Goal: Communication & Community: Answer question/provide support

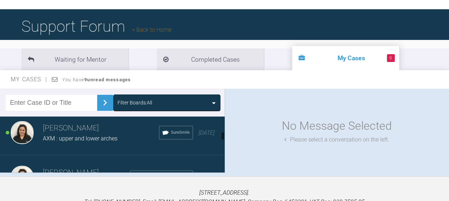
scroll to position [319, 0]
click at [59, 135] on span "AXM : upper and lower arches" at bounding box center [80, 138] width 75 height 7
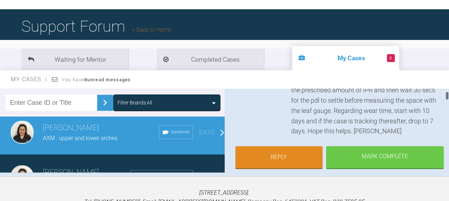
scroll to position [130, 0]
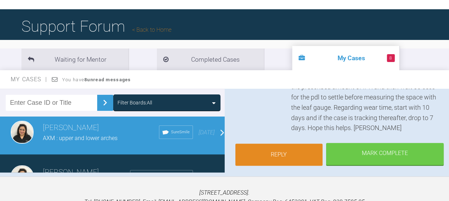
click at [271, 153] on link "Reply" at bounding box center [278, 155] width 87 height 22
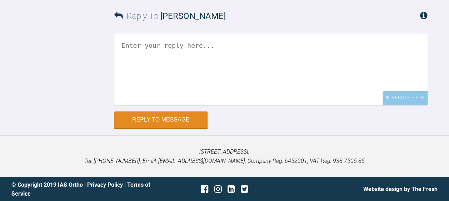
scroll to position [3812, 0]
click at [126, 66] on textarea at bounding box center [270, 69] width 313 height 71
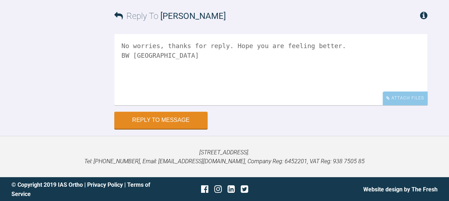
scroll to position [3781, 0]
type textarea "No worries, thanks for reply. Hope you are feeling better. BW Swati"
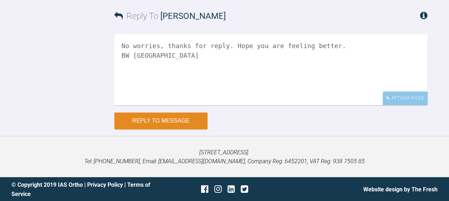
click at [145, 130] on button "Reply to Message" at bounding box center [160, 120] width 93 height 17
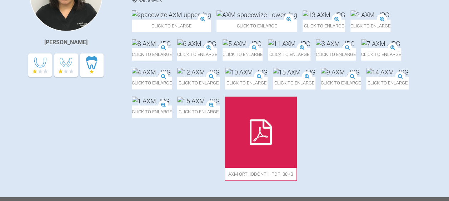
scroll to position [0, 0]
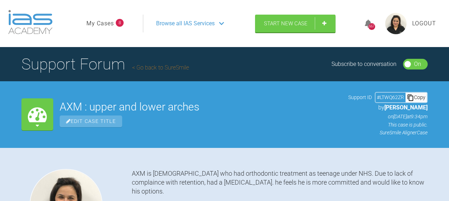
click at [185, 26] on span "Browse all IAS Services" at bounding box center [185, 23] width 59 height 9
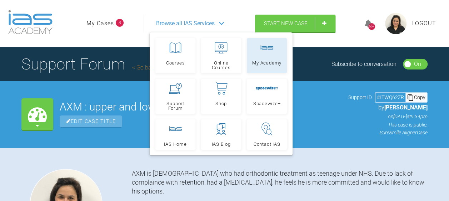
click at [268, 56] on link "My Academy" at bounding box center [267, 55] width 40 height 35
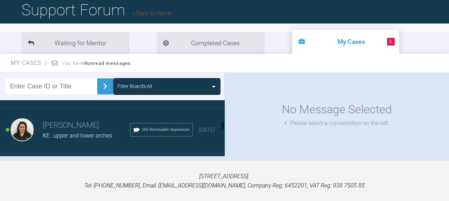
scroll to position [439, 0]
click at [64, 128] on h3 "[PERSON_NAME]" at bounding box center [86, 125] width 87 height 12
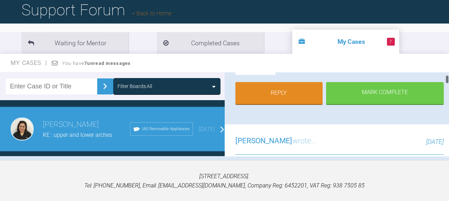
scroll to position [213, 0]
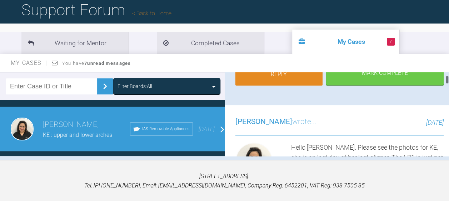
click at [264, 86] on link "Reply" at bounding box center [278, 75] width 87 height 22
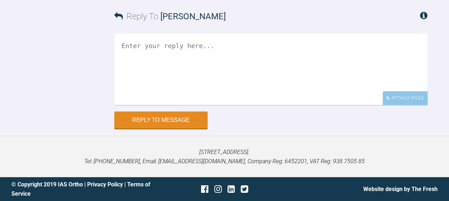
scroll to position [5808, 0]
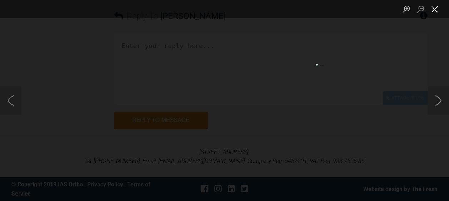
click at [433, 11] on button "Close lightbox" at bounding box center [434, 9] width 14 height 12
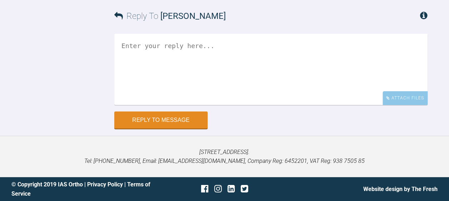
scroll to position [5821, 0]
click at [140, 105] on textarea at bounding box center [270, 69] width 313 height 71
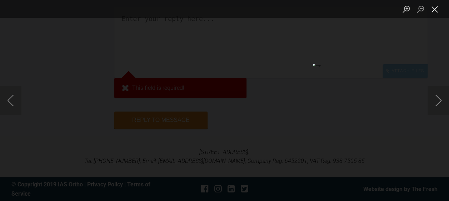
click at [432, 9] on button "Close lightbox" at bounding box center [434, 9] width 14 height 12
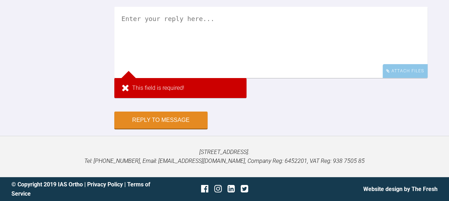
scroll to position [5455, 0]
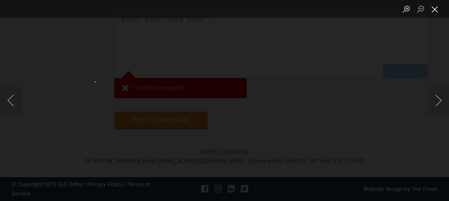
click at [431, 7] on button "Close lightbox" at bounding box center [434, 9] width 14 height 12
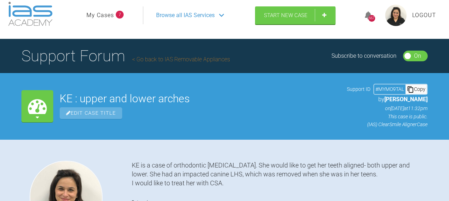
scroll to position [0, 0]
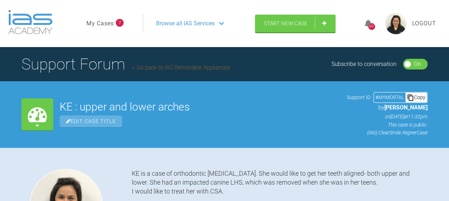
click at [170, 26] on span "Browse all IAS Services" at bounding box center [185, 23] width 59 height 9
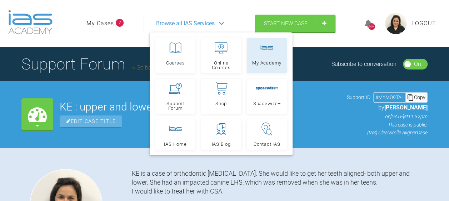
click at [262, 66] on link "My Academy" at bounding box center [267, 55] width 40 height 35
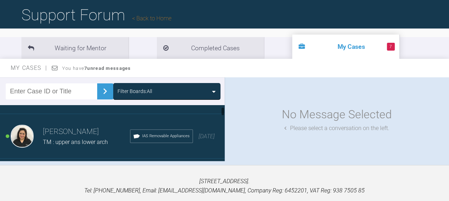
scroll to position [44, 0]
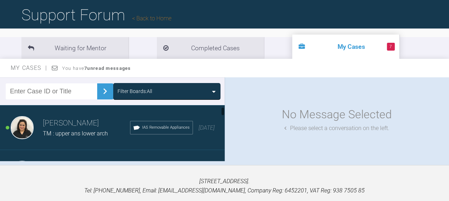
click at [54, 129] on div "TM : upper ans lower arch" at bounding box center [86, 133] width 87 height 9
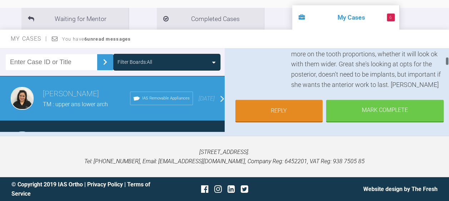
scroll to position [210, 0]
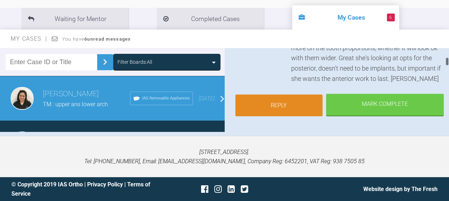
click at [265, 114] on link "Reply" at bounding box center [278, 106] width 87 height 22
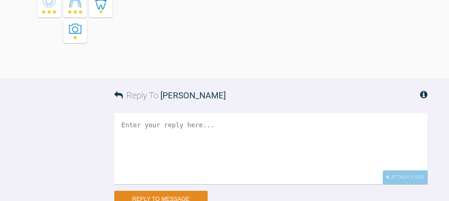
scroll to position [1087, 0]
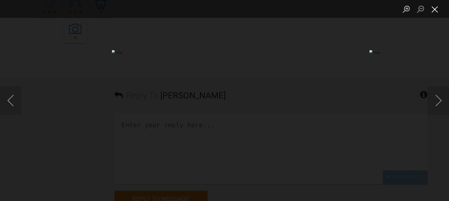
click at [433, 9] on button "Close lightbox" at bounding box center [434, 9] width 14 height 12
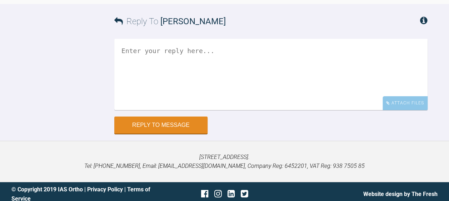
scroll to position [1161, 0]
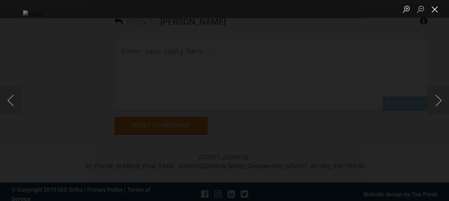
click at [433, 7] on button "Close lightbox" at bounding box center [434, 9] width 14 height 12
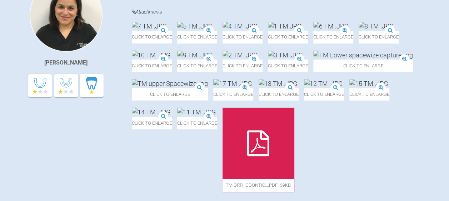
scroll to position [0, 0]
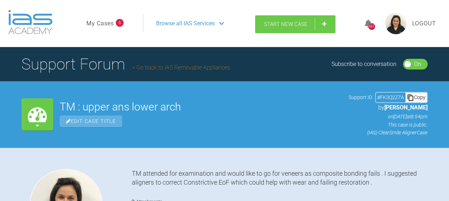
click at [268, 25] on span "Start New Case" at bounding box center [286, 24] width 44 height 6
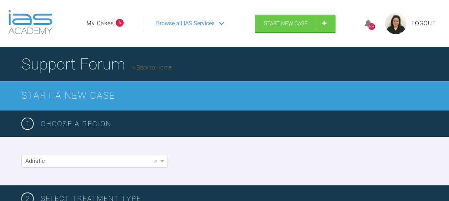
click at [180, 22] on span "Browse all IAS Services" at bounding box center [185, 23] width 59 height 9
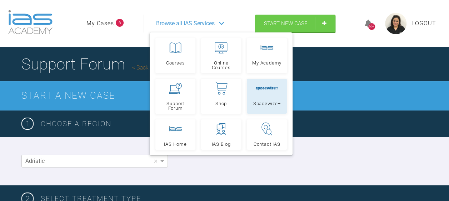
click at [263, 94] on div at bounding box center [266, 88] width 23 height 13
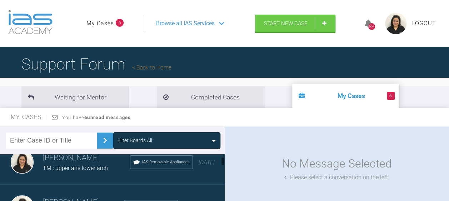
scroll to position [60, 0]
click at [58, 169] on span "TM : upper ans lower arch" at bounding box center [75, 167] width 65 height 7
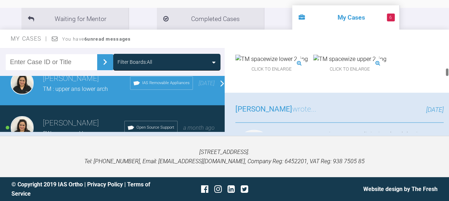
scroll to position [455, 0]
click at [361, 62] on img at bounding box center [349, 57] width 73 height 9
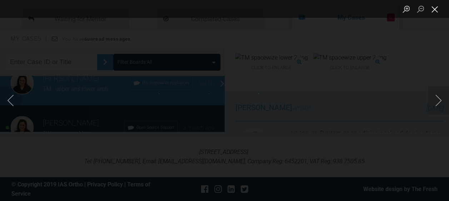
click at [434, 14] on button "Close lightbox" at bounding box center [434, 9] width 14 height 12
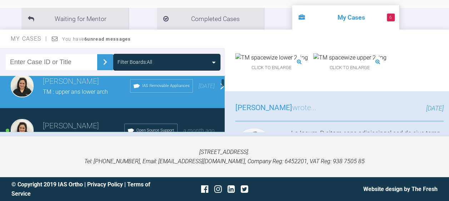
scroll to position [56, 0]
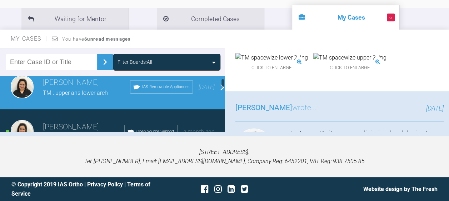
click at [275, 62] on img at bounding box center [271, 57] width 72 height 9
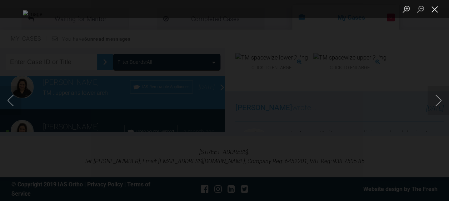
click at [434, 12] on button "Close lightbox" at bounding box center [434, 9] width 14 height 12
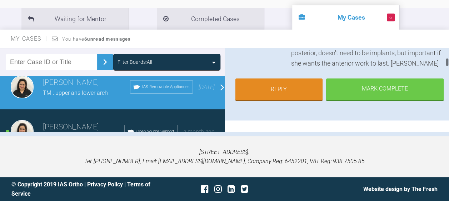
scroll to position [237, 0]
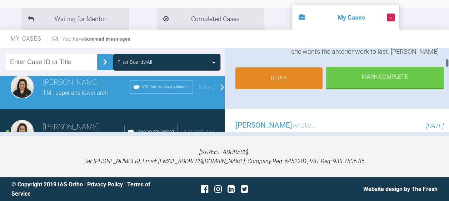
click at [259, 89] on link "Reply" at bounding box center [278, 78] width 87 height 22
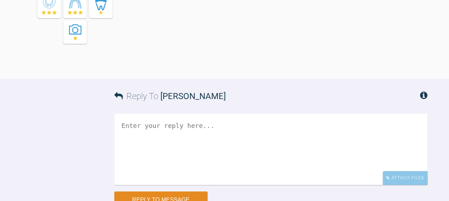
scroll to position [1087, 0]
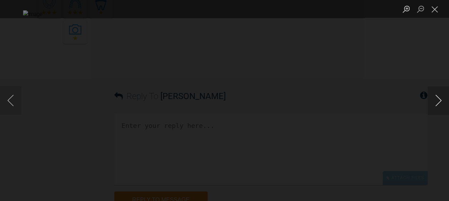
click at [438, 105] on button "Next image" at bounding box center [437, 100] width 21 height 29
click at [432, 11] on button "Close lightbox" at bounding box center [434, 9] width 14 height 12
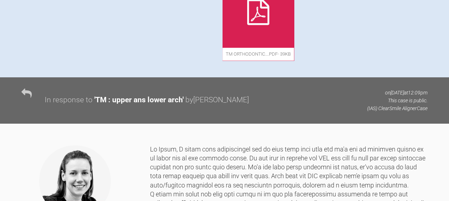
scroll to position [321, 0]
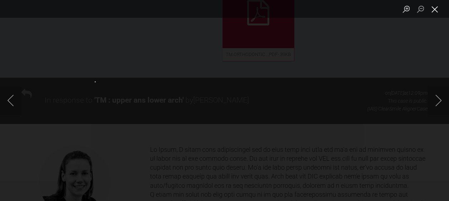
click at [434, 9] on button "Close lightbox" at bounding box center [434, 9] width 14 height 12
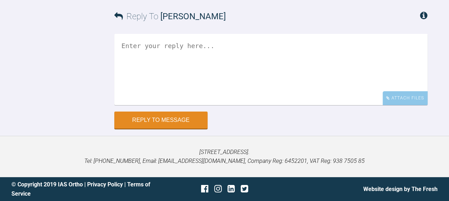
scroll to position [1484, 0]
click at [173, 75] on textarea at bounding box center [270, 69] width 313 height 71
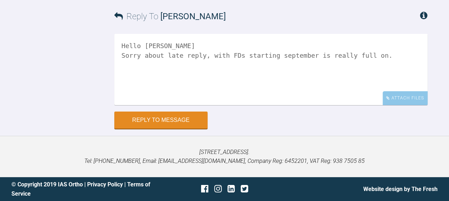
click at [221, 91] on textarea "Hello Kelly Sorry about late reply, with FDs starting september is really full …" at bounding box center [270, 69] width 313 height 71
click at [393, 91] on textarea "Hello Kelly Sorry about late reply, with new FDs starting september is really f…" at bounding box center [270, 69] width 313 height 71
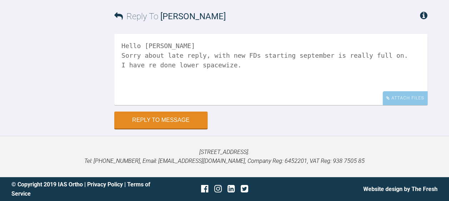
click at [388, 86] on textarea "Hello Kelly Sorry about late reply, with new FDs starting september is really f…" at bounding box center [270, 69] width 313 height 71
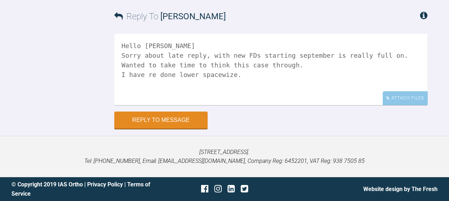
click at [246, 105] on textarea "Hello Kelly Sorry about late reply, with new FDs starting september is really f…" at bounding box center [270, 69] width 313 height 71
click at [291, 98] on textarea "Hello Kelly Sorry about late reply, with new FDs starting september is really f…" at bounding box center [270, 69] width 313 height 71
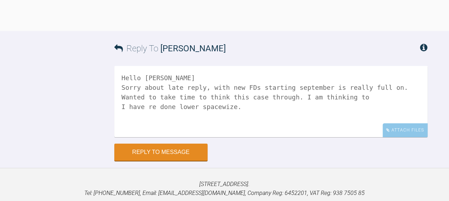
scroll to position [1134, 0]
type textarea "Hello Kelly Sorry about late reply, with new FDs starting september is really f…"
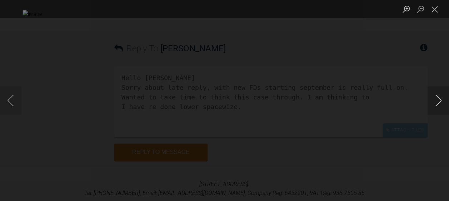
click at [437, 104] on button "Next image" at bounding box center [437, 100] width 21 height 29
click at [434, 6] on button "Close lightbox" at bounding box center [434, 9] width 14 height 12
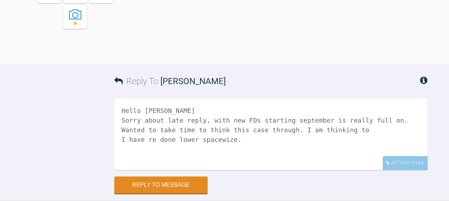
scroll to position [1104, 0]
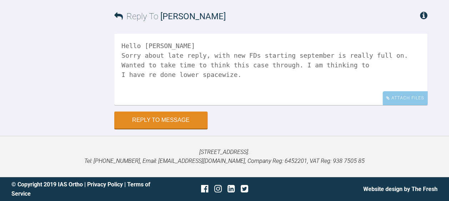
scroll to position [1517, 0]
click at [403, 95] on div "Attach Files" at bounding box center [404, 98] width 45 height 14
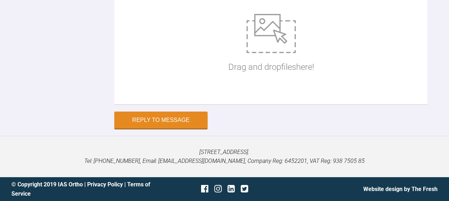
click at [270, 53] on img at bounding box center [270, 33] width 49 height 39
type input "C:\fakepath\Lower TM spacewize 3.jpg"
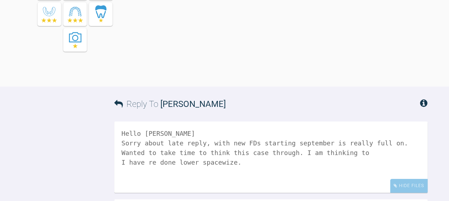
scroll to position [1077, 0]
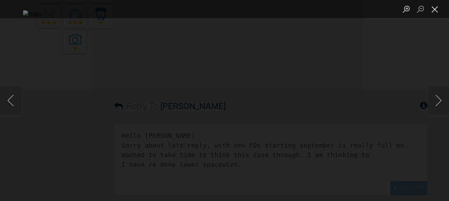
click at [433, 5] on button "Close lightbox" at bounding box center [434, 9] width 14 height 12
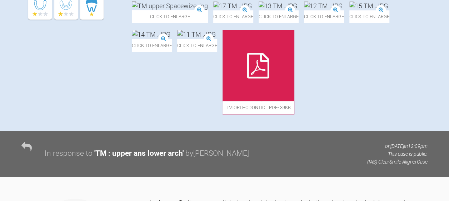
scroll to position [267, 0]
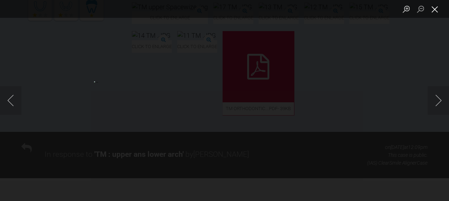
click at [433, 12] on button "Close lightbox" at bounding box center [434, 9] width 14 height 12
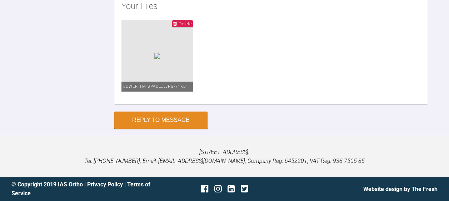
scroll to position [1608, 0]
type input "C:\fakepath\TM spacewize upper arch 3 .jpg"
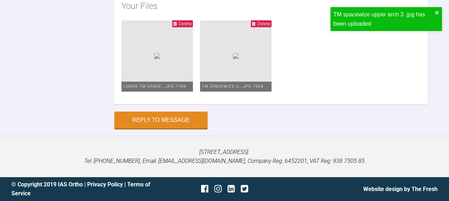
scroll to position [1507, 0]
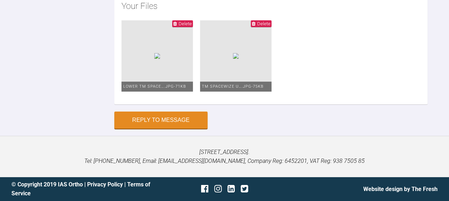
scroll to position [10, 0]
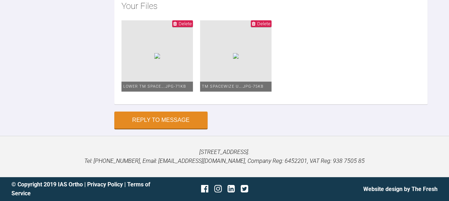
type textarea "Hello [PERSON_NAME] Sorry about late reply, with new FDs starting, september wa…"
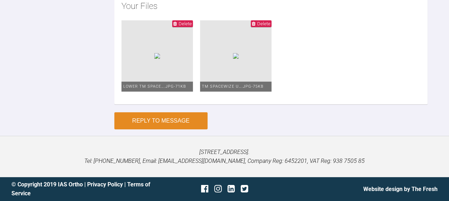
click at [132, 119] on button "Reply to Message" at bounding box center [160, 120] width 93 height 17
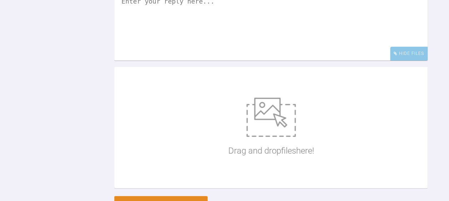
scroll to position [1423, 0]
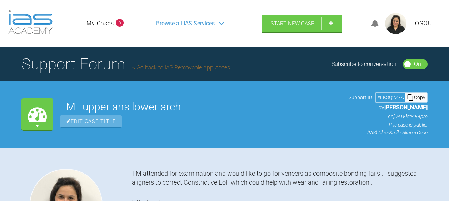
scroll to position [1423, 0]
